Goal: Transaction & Acquisition: Purchase product/service

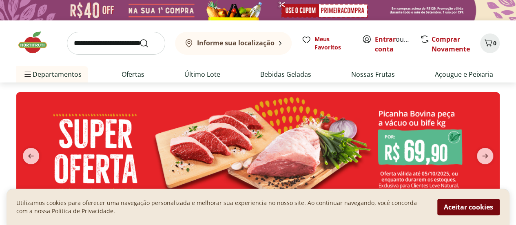
click at [471, 208] on button "Aceitar cookies" at bounding box center [469, 207] width 62 height 16
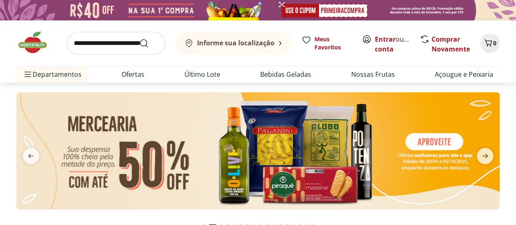
click at [349, 9] on img at bounding box center [258, 10] width 516 height 20
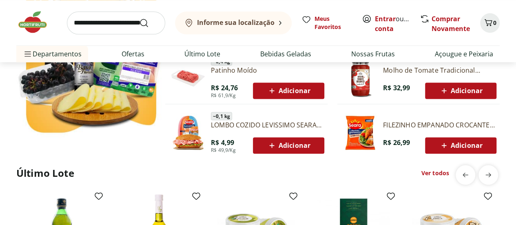
scroll to position [571, 0]
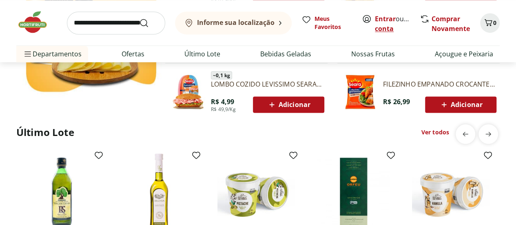
click at [387, 27] on link "Criar conta" at bounding box center [397, 23] width 45 height 19
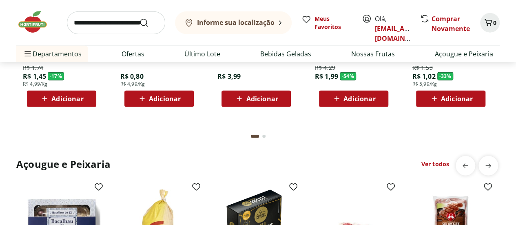
scroll to position [1020, 0]
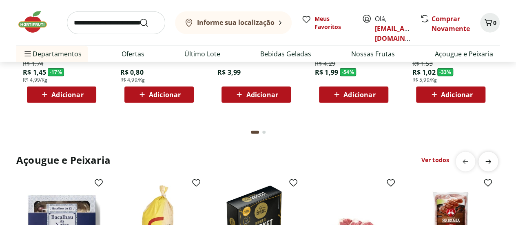
click at [488, 157] on icon "next" at bounding box center [489, 162] width 10 height 10
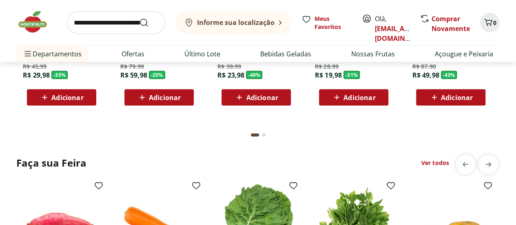
scroll to position [776, 0]
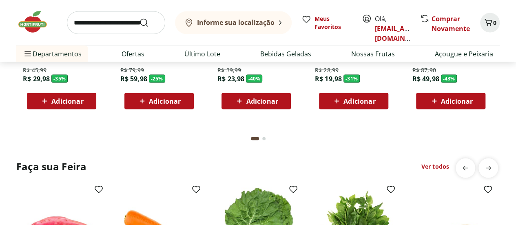
click at [441, 167] on link "Ver todos" at bounding box center [436, 166] width 28 height 8
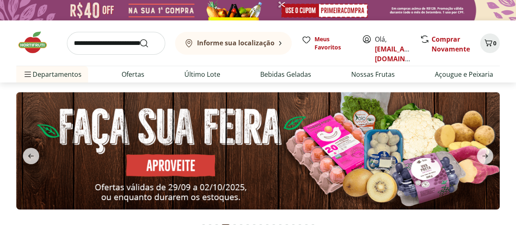
select select "**********"
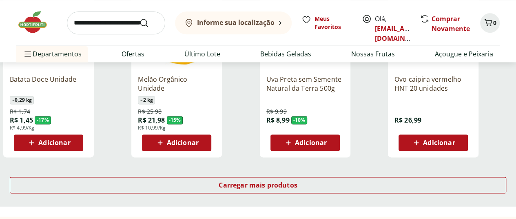
scroll to position [571, 0]
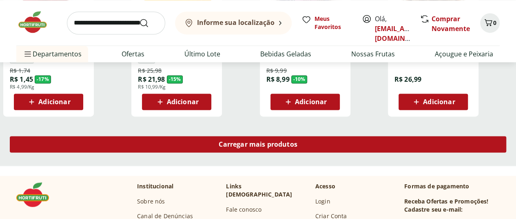
click at [298, 141] on span "Carregar mais produtos" at bounding box center [258, 144] width 79 height 7
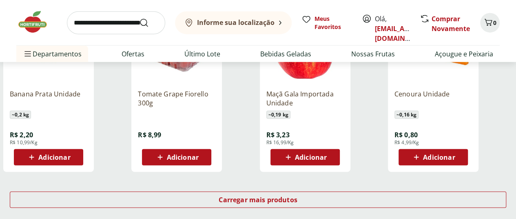
scroll to position [1061, 0]
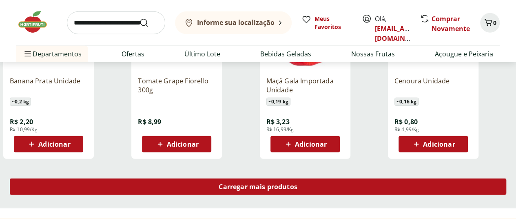
click at [298, 183] on span "Carregar mais produtos" at bounding box center [258, 186] width 79 height 7
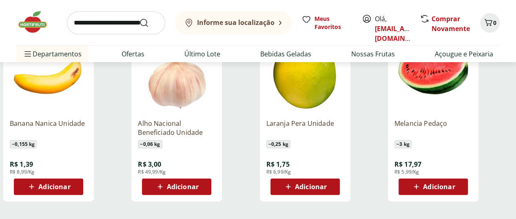
scroll to position [1592, 0]
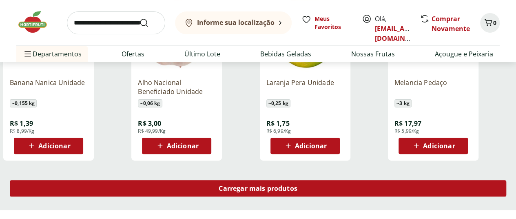
click at [322, 180] on div "Carregar mais produtos" at bounding box center [258, 188] width 497 height 16
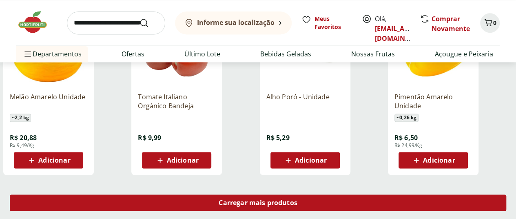
scroll to position [2123, 0]
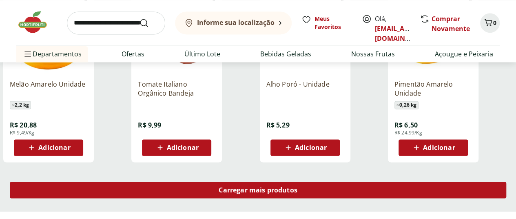
click at [317, 182] on div "Carregar mais produtos" at bounding box center [258, 190] width 497 height 16
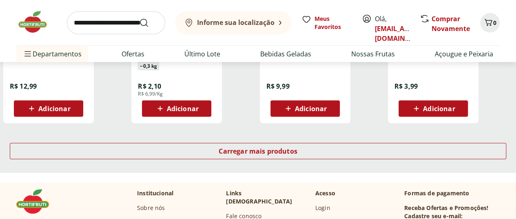
scroll to position [2694, 0]
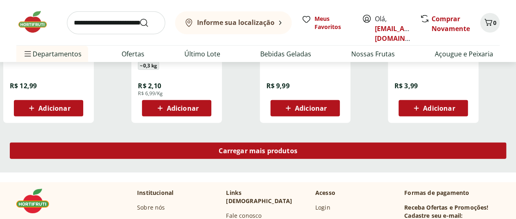
click at [298, 147] on span "Carregar mais produtos" at bounding box center [258, 150] width 79 height 7
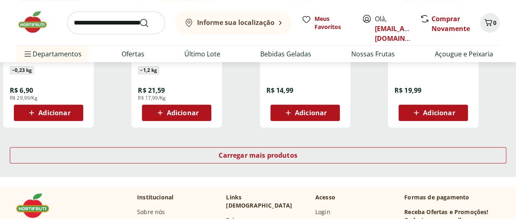
scroll to position [3225, 0]
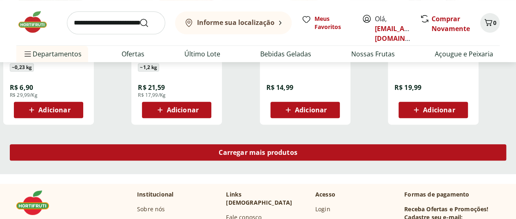
click at [298, 149] on span "Carregar mais produtos" at bounding box center [258, 152] width 79 height 7
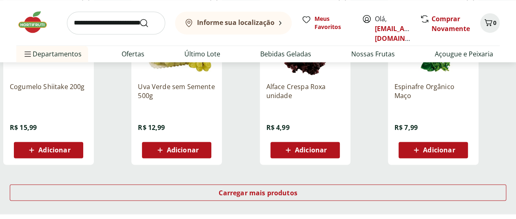
scroll to position [3755, 0]
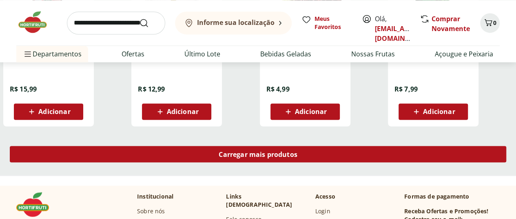
click at [298, 151] on span "Carregar mais produtos" at bounding box center [258, 154] width 79 height 7
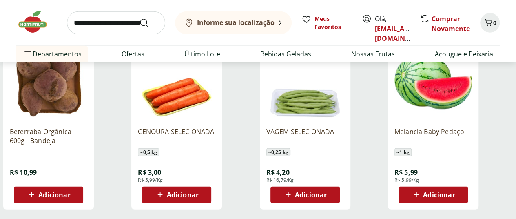
scroll to position [4245, 0]
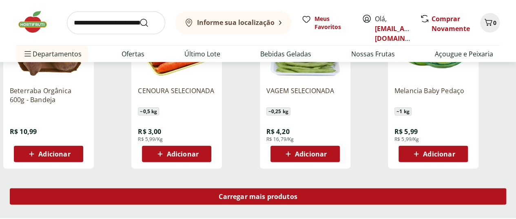
click at [298, 193] on span "Carregar mais produtos" at bounding box center [258, 196] width 79 height 7
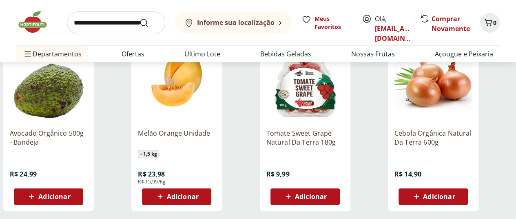
scroll to position [4776, 0]
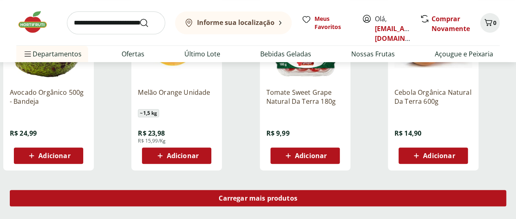
click at [298, 195] on span "Carregar mais produtos" at bounding box center [258, 198] width 79 height 7
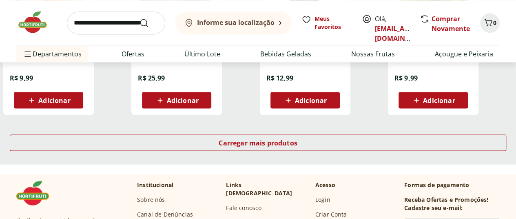
scroll to position [5388, 0]
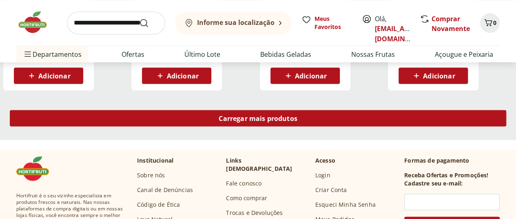
click at [298, 115] on span "Carregar mais produtos" at bounding box center [258, 118] width 79 height 7
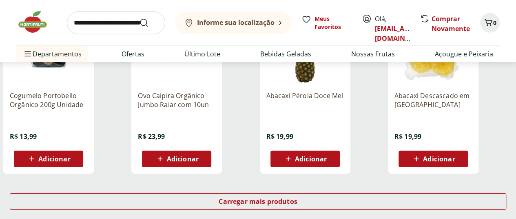
scroll to position [5878, 0]
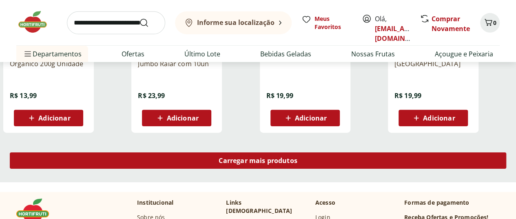
click at [298, 157] on span "Carregar mais produtos" at bounding box center [258, 160] width 79 height 7
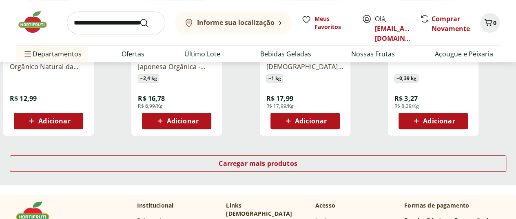
scroll to position [6408, 0]
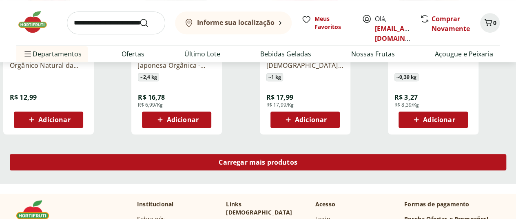
click at [298, 159] on span "Carregar mais produtos" at bounding box center [258, 162] width 79 height 7
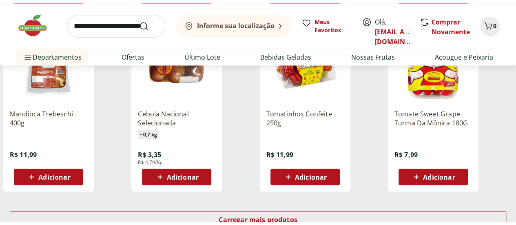
scroll to position [6898, 0]
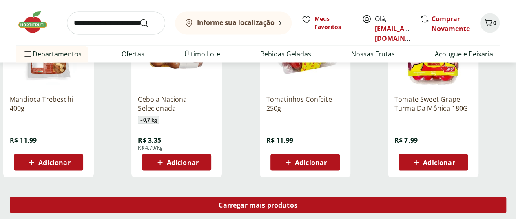
click at [298, 201] on span "Carregar mais produtos" at bounding box center [258, 204] width 79 height 7
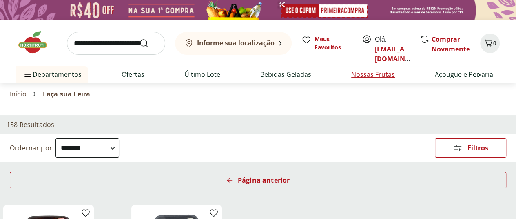
click at [375, 69] on link "Nossas Frutas" at bounding box center [373, 74] width 44 height 10
select select "**********"
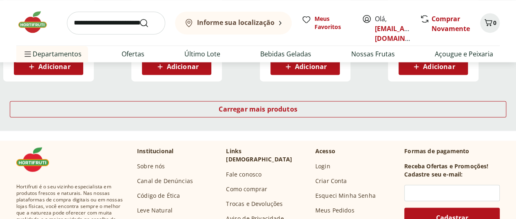
scroll to position [612, 0]
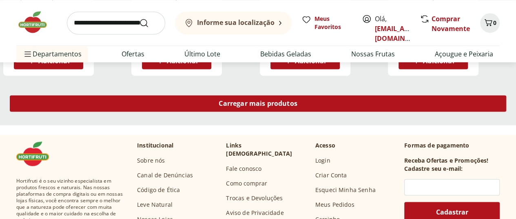
click at [298, 100] on span "Carregar mais produtos" at bounding box center [258, 103] width 79 height 7
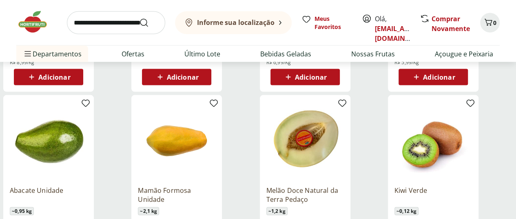
scroll to position [816, 0]
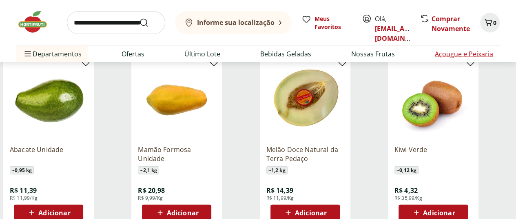
click at [487, 54] on link "Açougue e Peixaria" at bounding box center [464, 54] width 58 height 10
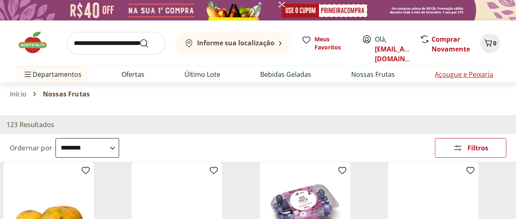
select select "**********"
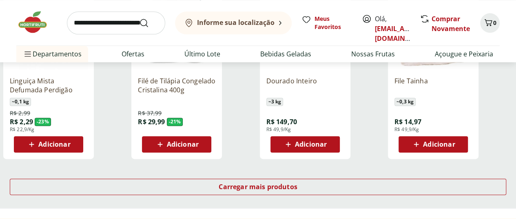
scroll to position [571, 0]
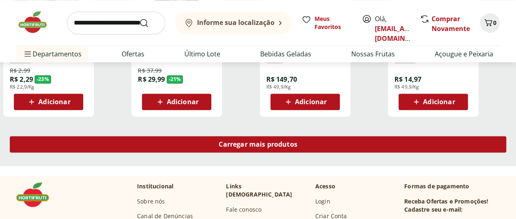
click at [298, 141] on span "Carregar mais produtos" at bounding box center [258, 144] width 79 height 7
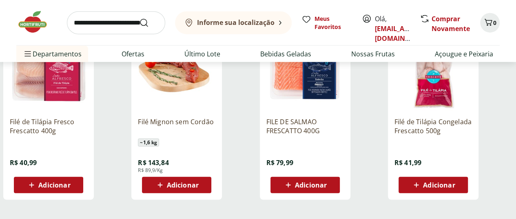
scroll to position [980, 0]
